Goal: Use online tool/utility: Utilize a website feature to perform a specific function

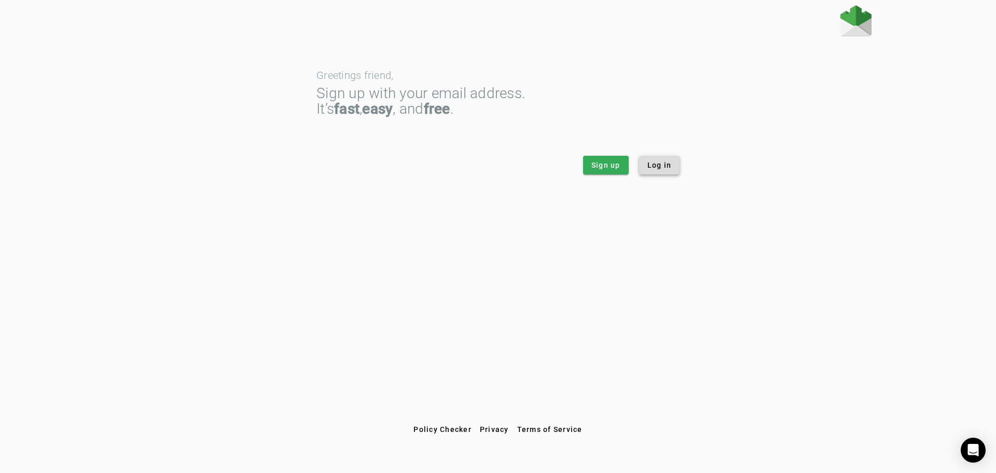
click at [664, 167] on span "Log in" at bounding box center [659, 165] width 24 height 10
click at [650, 164] on span "Log in" at bounding box center [659, 165] width 24 height 10
click at [601, 166] on span "Sign up" at bounding box center [605, 165] width 29 height 10
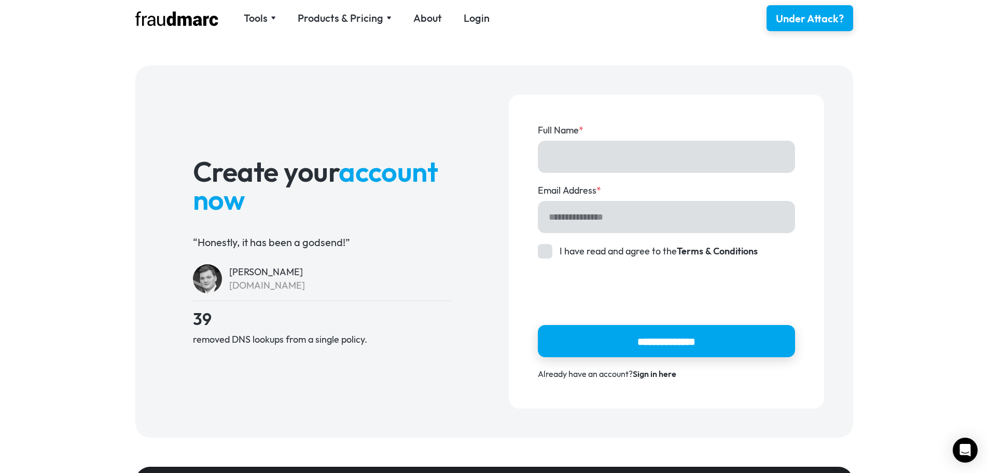
click at [650, 162] on input "Full Name *" at bounding box center [666, 157] width 257 height 32
click at [689, 222] on input "Email Address *" at bounding box center [666, 217] width 257 height 32
click at [817, 218] on div "**********" at bounding box center [666, 251] width 315 height 314
click at [659, 375] on link "Sign in here" at bounding box center [655, 373] width 44 height 10
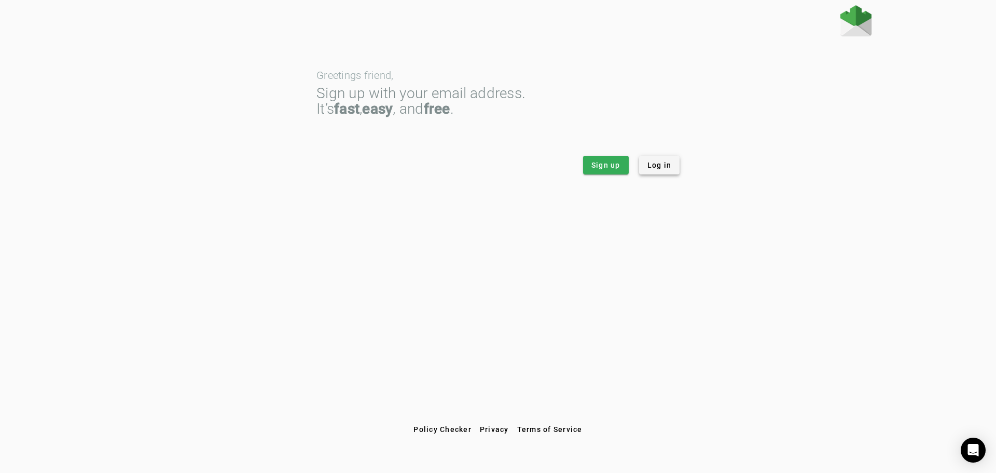
click at [665, 170] on span at bounding box center [659, 165] width 41 height 25
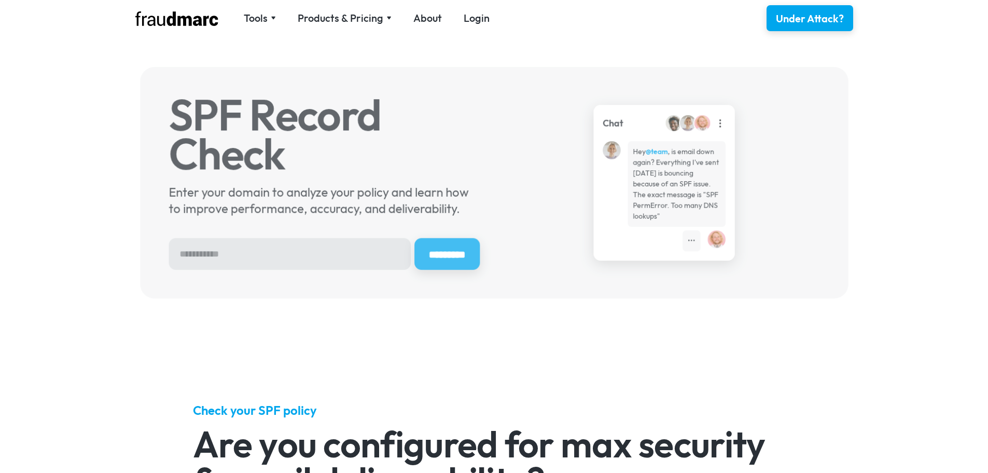
click at [279, 58] on div "SPF Record Check Enter your domain to analyze your policy and learn how to impr…" at bounding box center [494, 182] width 737 height 260
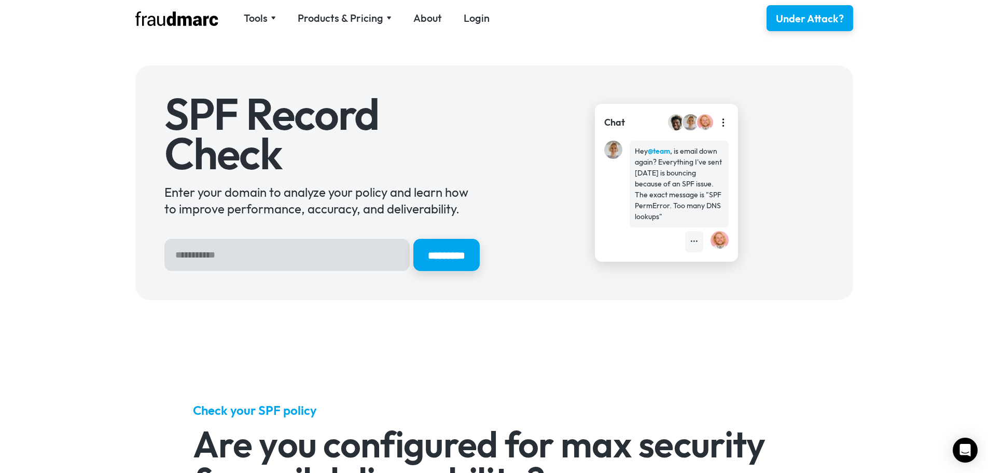
click at [283, 253] on input "Hero Sign Up Form" at bounding box center [286, 255] width 245 height 32
type input "**********"
click at [413, 239] on input "*********" at bounding box center [446, 255] width 66 height 32
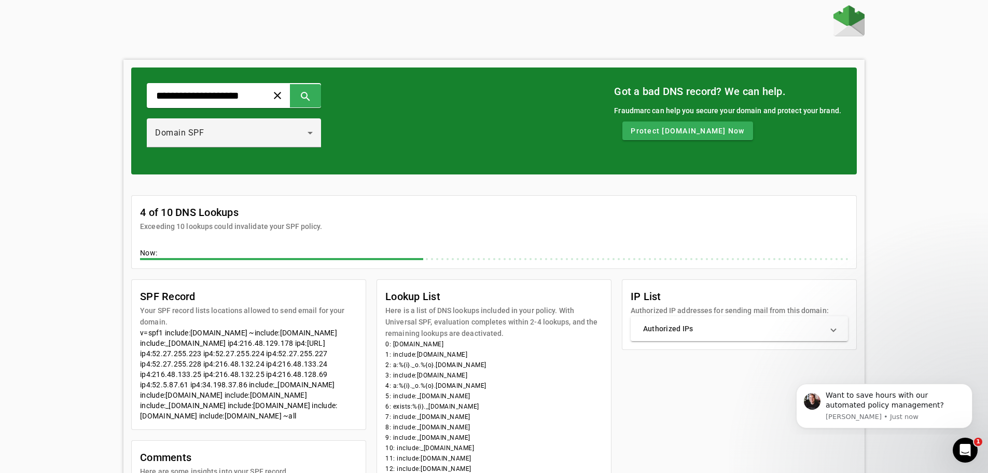
click at [854, 22] on img at bounding box center [849, 20] width 31 height 31
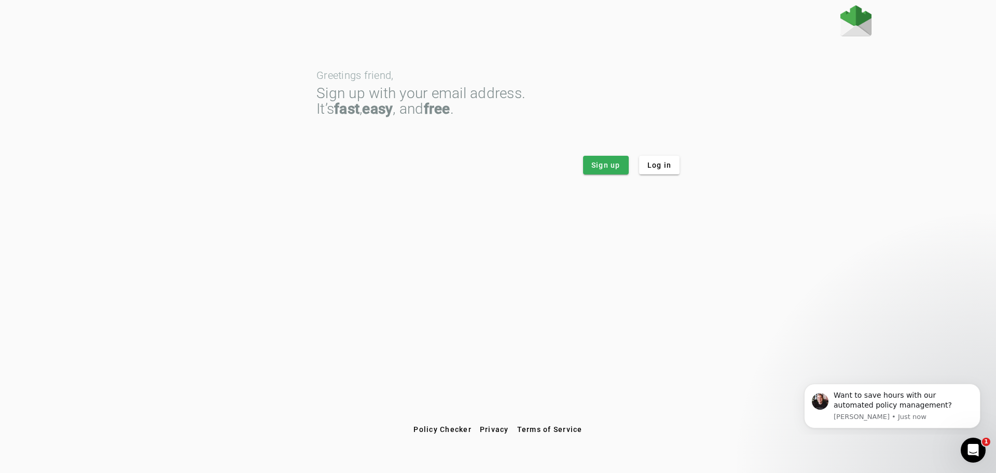
click at [864, 25] on img at bounding box center [855, 20] width 31 height 31
click at [448, 425] on span "Policy Checker" at bounding box center [442, 429] width 58 height 8
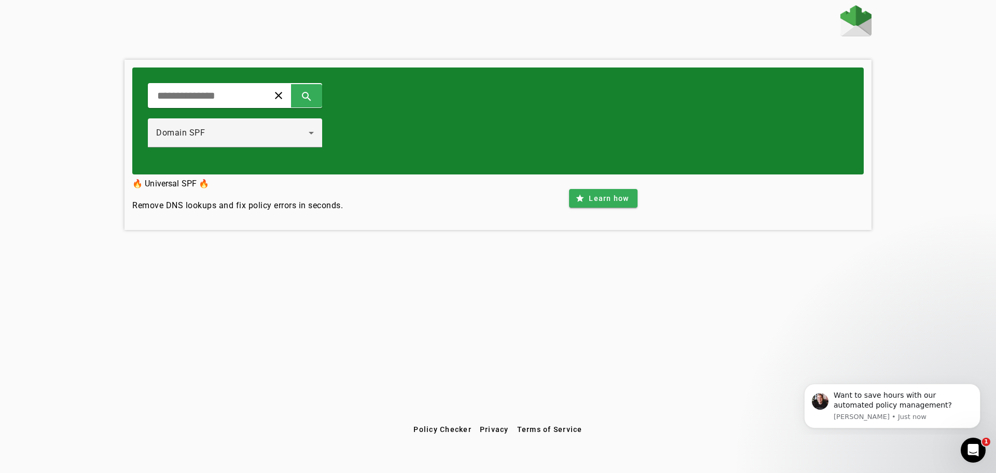
click at [856, 32] on img at bounding box center [855, 20] width 31 height 31
